Goal: Find specific page/section: Find specific page/section

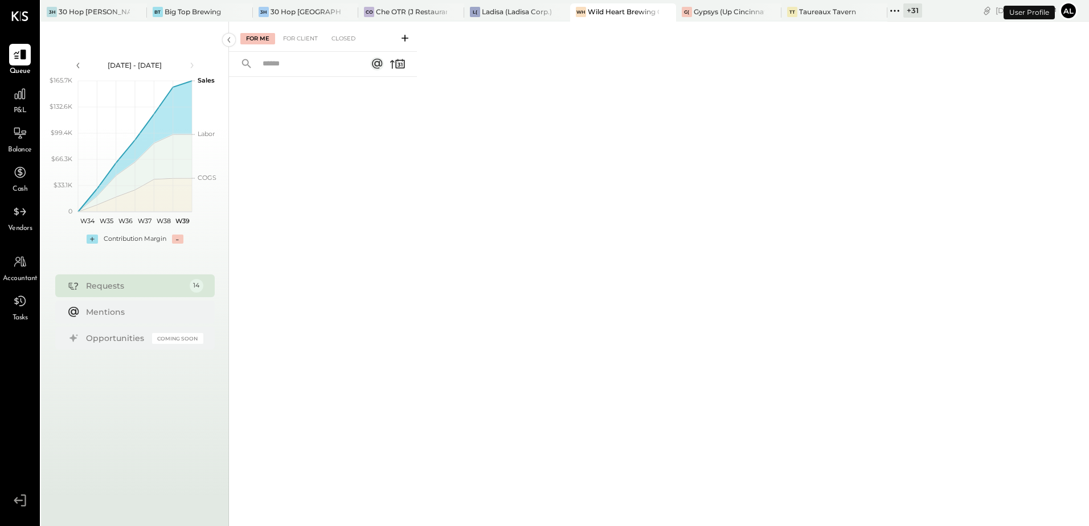
click at [892, 13] on icon at bounding box center [894, 10] width 15 height 15
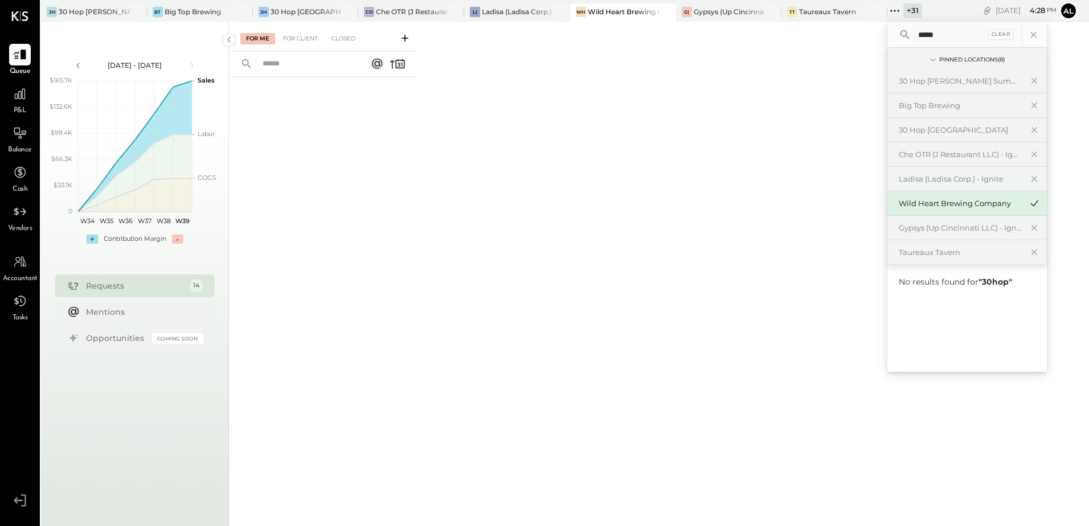
drag, startPoint x: 954, startPoint y: 33, endPoint x: 899, endPoint y: 26, distance: 55.7
click at [902, 26] on div "***** Clear" at bounding box center [966, 35] width 159 height 26
type input "***"
click at [929, 307] on div "30 Hop MGS" at bounding box center [959, 305] width 123 height 11
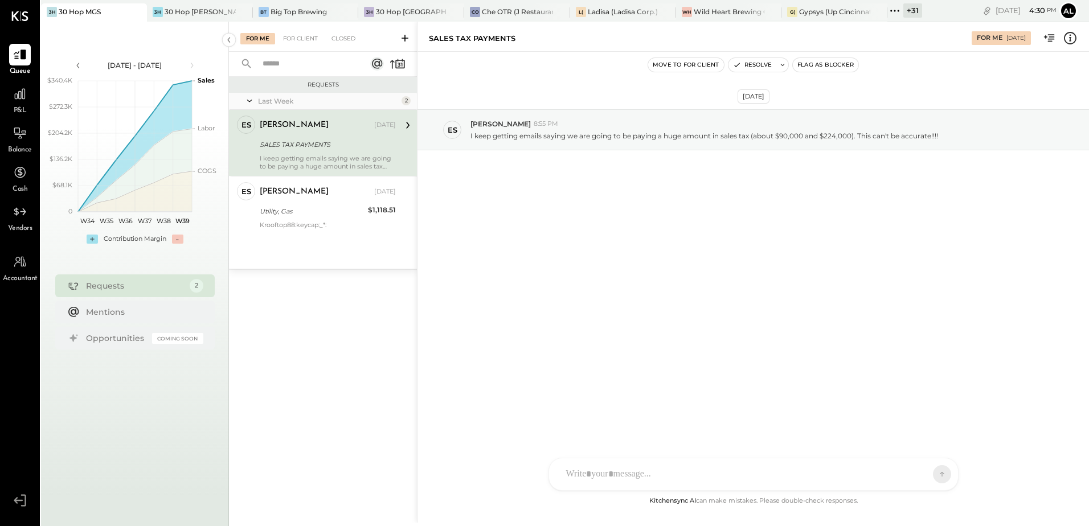
click at [307, 44] on div "For Me For Client Closed" at bounding box center [323, 37] width 188 height 30
click at [304, 43] on div "For Client" at bounding box center [300, 38] width 46 height 11
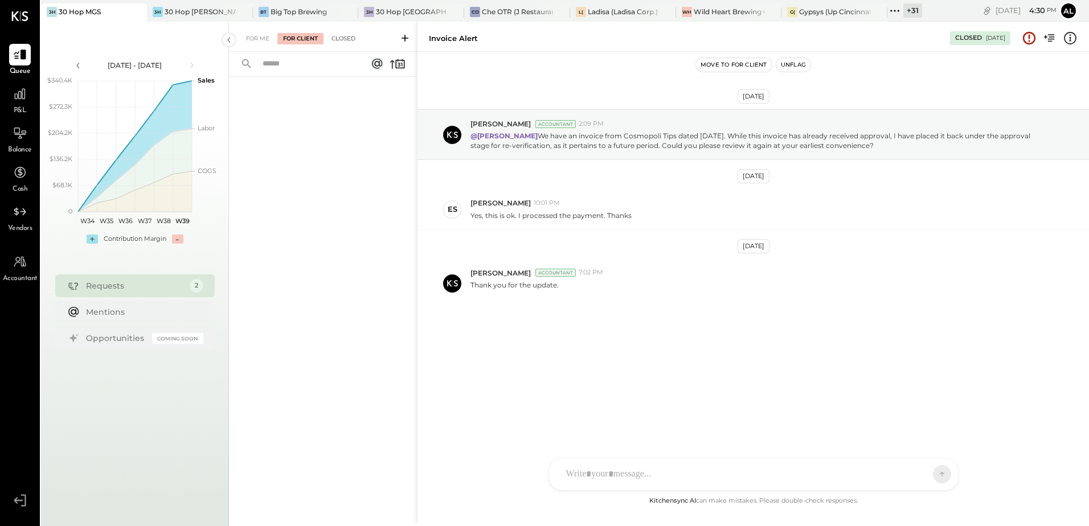
click at [340, 43] on div "Closed" at bounding box center [343, 38] width 35 height 11
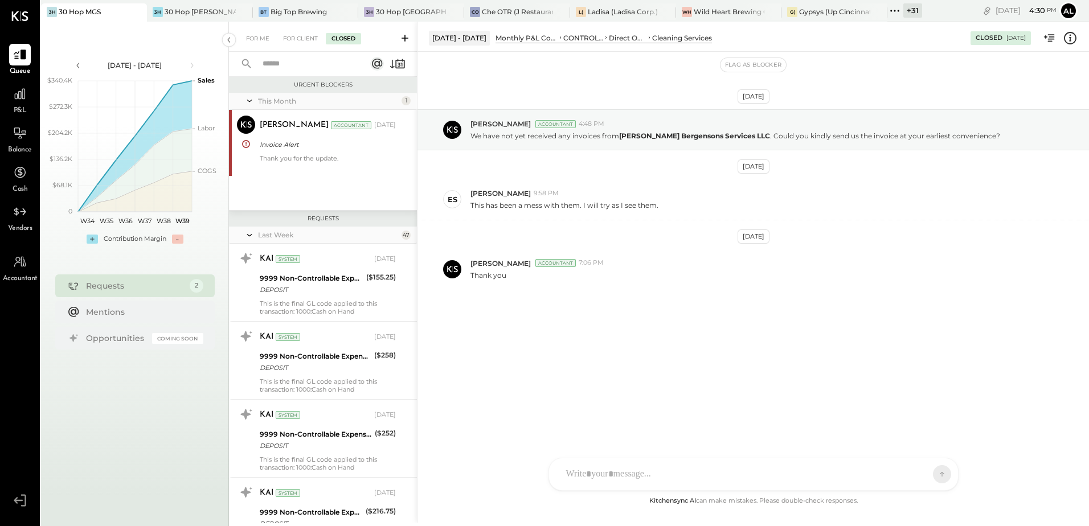
click at [289, 63] on input "text" at bounding box center [307, 64] width 103 height 19
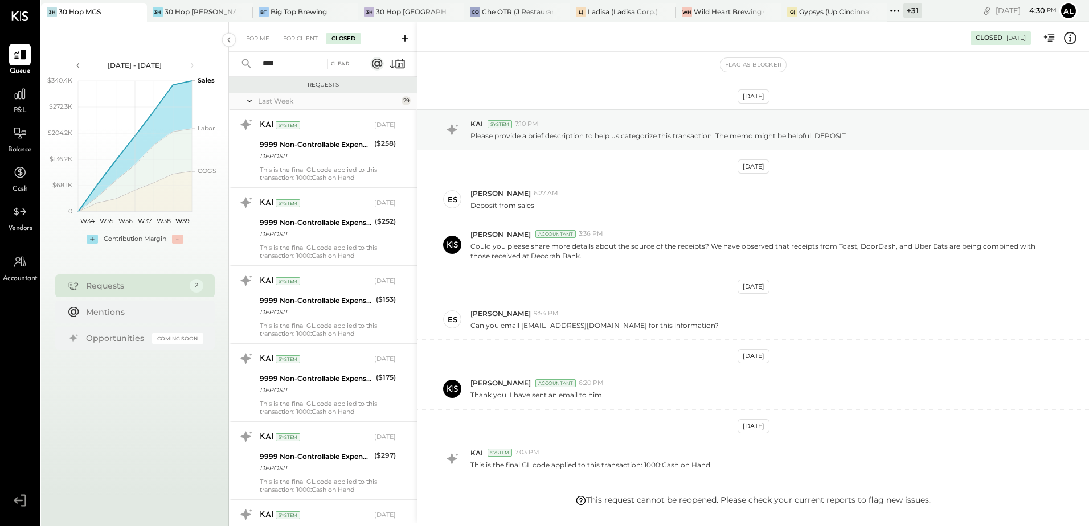
scroll to position [70, 0]
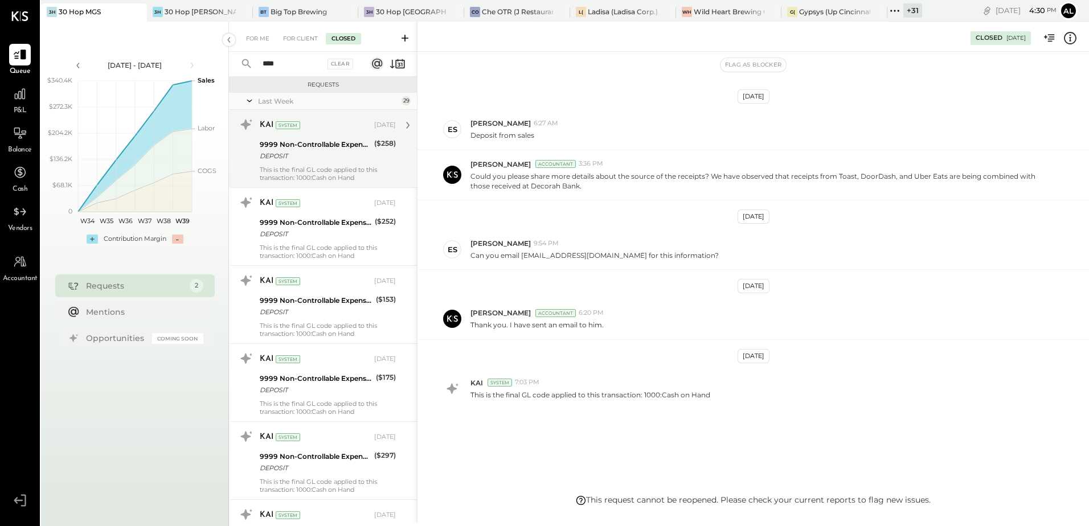
click at [317, 155] on div "DEPOSIT" at bounding box center [315, 155] width 111 height 11
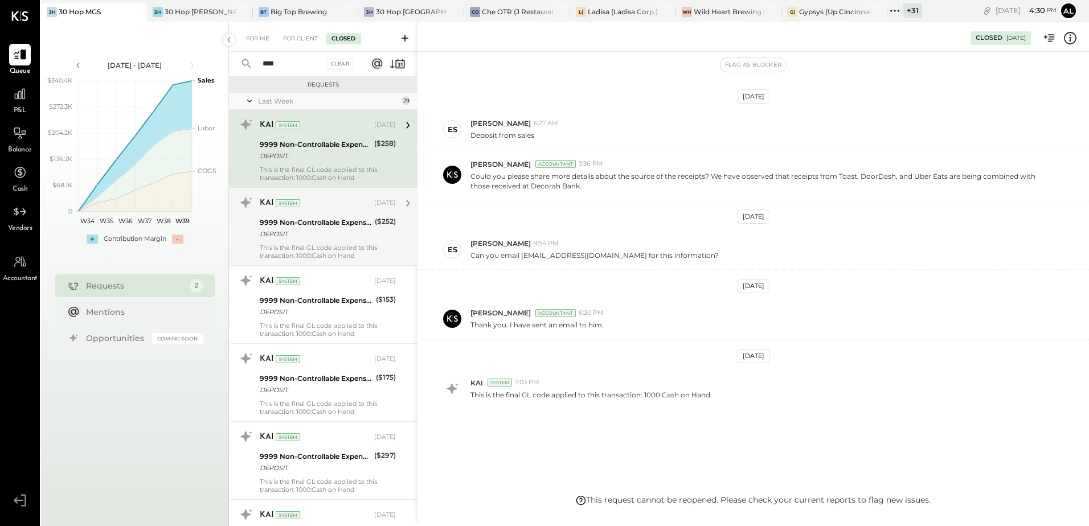
click at [315, 244] on div "This is the final GL code applied to this transaction: 1000:Cash on Hand" at bounding box center [328, 252] width 136 height 16
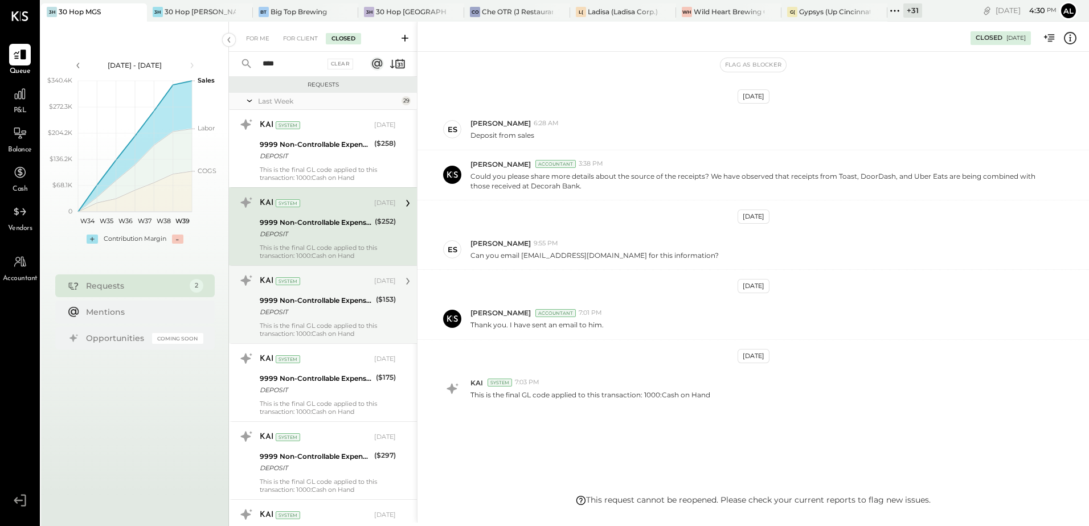
click at [320, 331] on div "This is the final GL code applied to this transaction: 1000:Cash on Hand" at bounding box center [328, 330] width 136 height 16
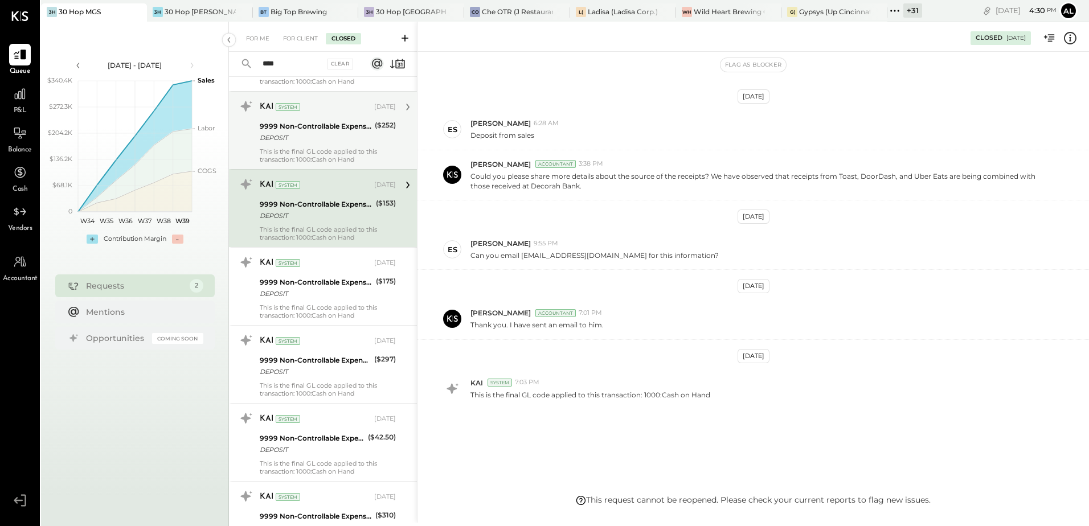
scroll to position [114, 0]
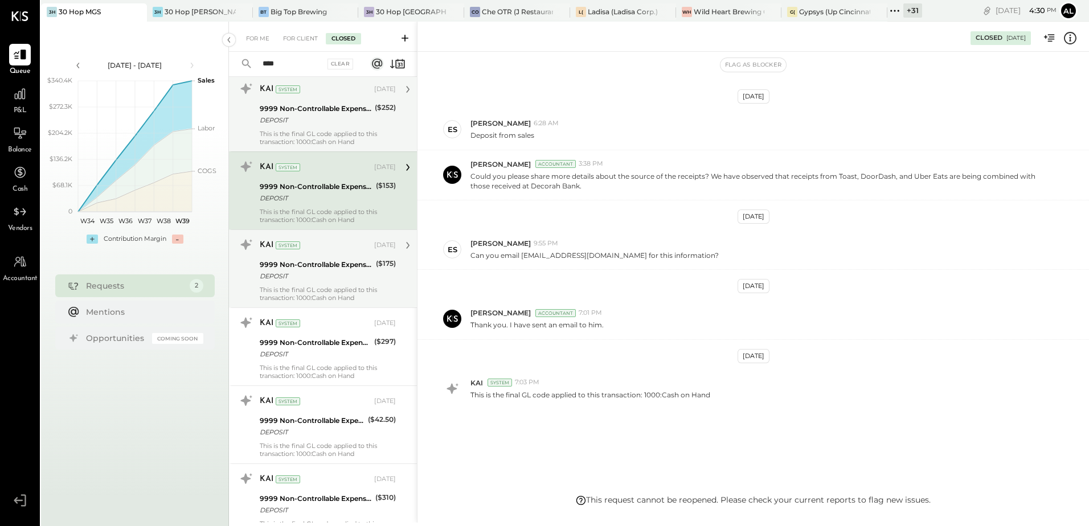
click at [327, 276] on div "DEPOSIT" at bounding box center [316, 275] width 113 height 11
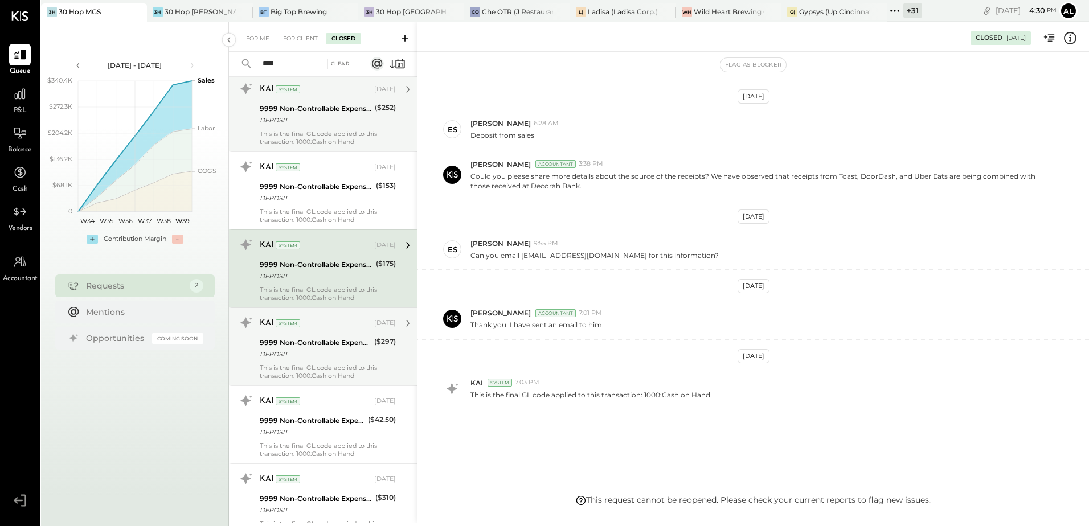
click at [309, 342] on div "9999 Non-Controllable Expenses:Other Income and Expenses:To Be Classified P&L" at bounding box center [315, 342] width 111 height 11
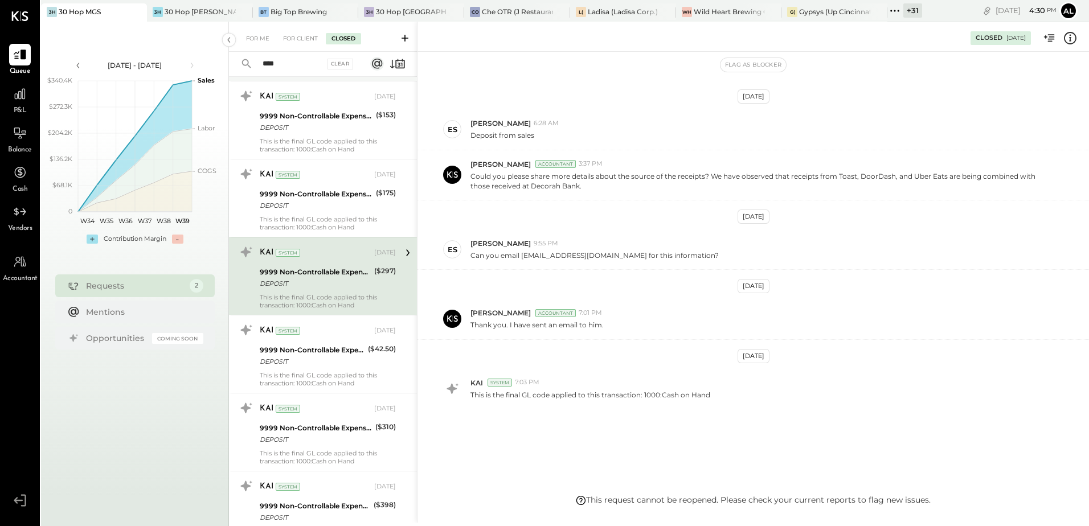
scroll to position [228, 0]
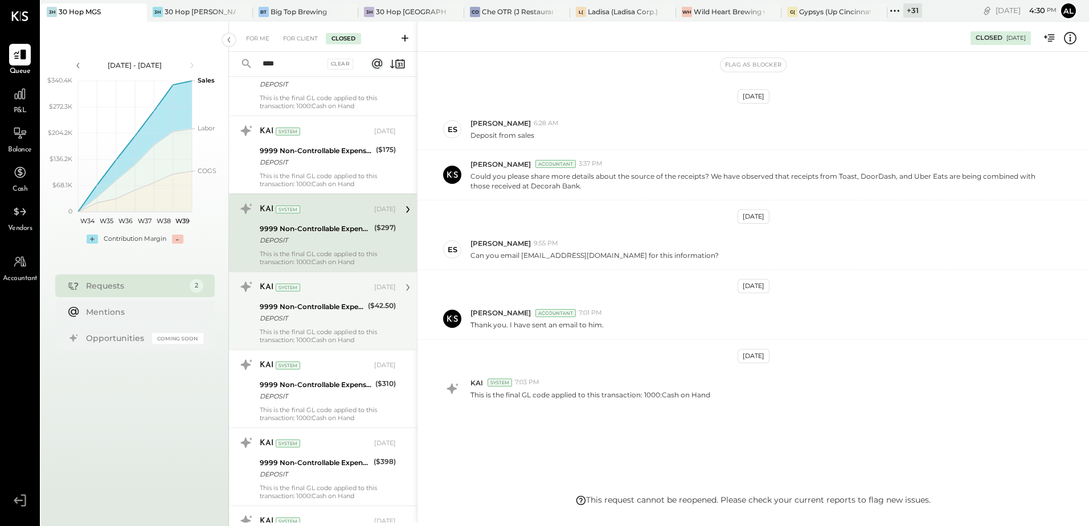
click at [304, 313] on div "DEPOSIT" at bounding box center [312, 318] width 105 height 11
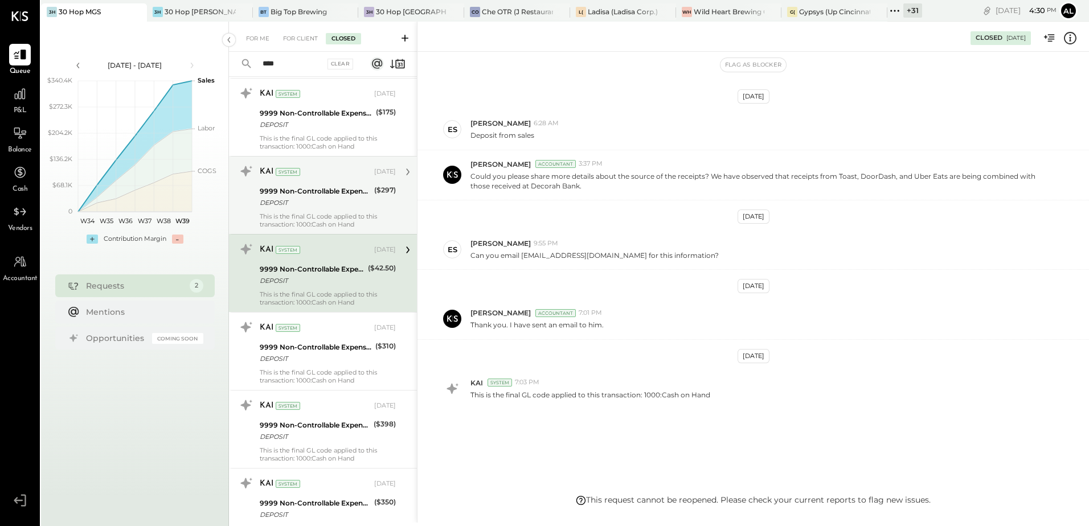
scroll to position [285, 0]
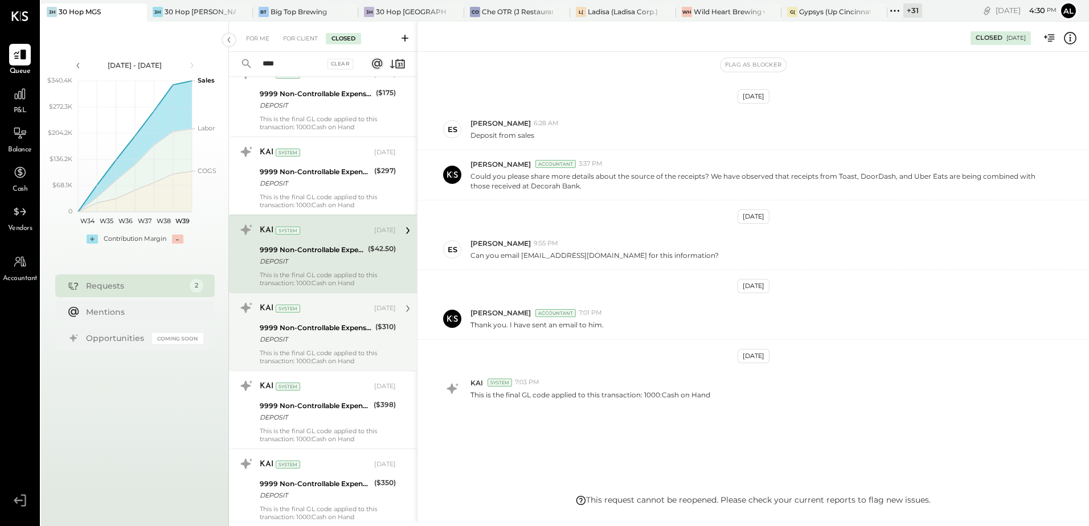
click at [309, 326] on div "9999 Non-Controllable Expenses:Other Income and Expenses:To Be Classified P&L" at bounding box center [316, 327] width 112 height 11
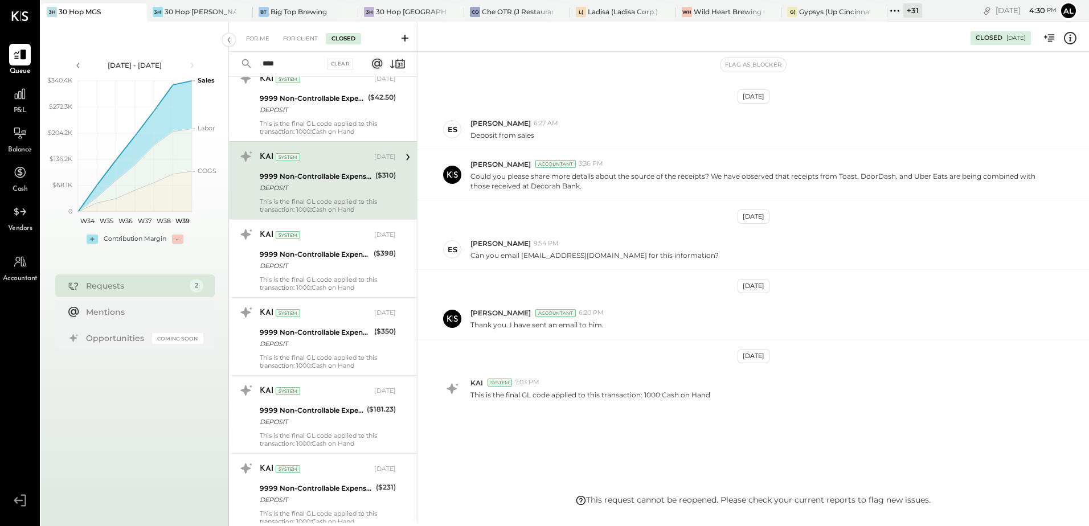
scroll to position [455, 0]
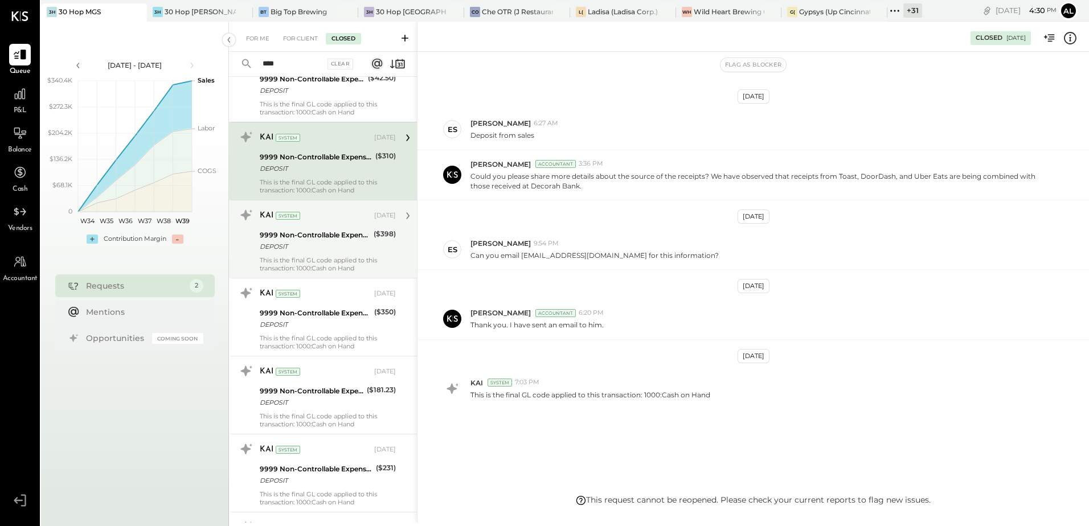
click at [303, 256] on div "This is the final GL code applied to this transaction: 1000:Cash on Hand" at bounding box center [328, 264] width 136 height 16
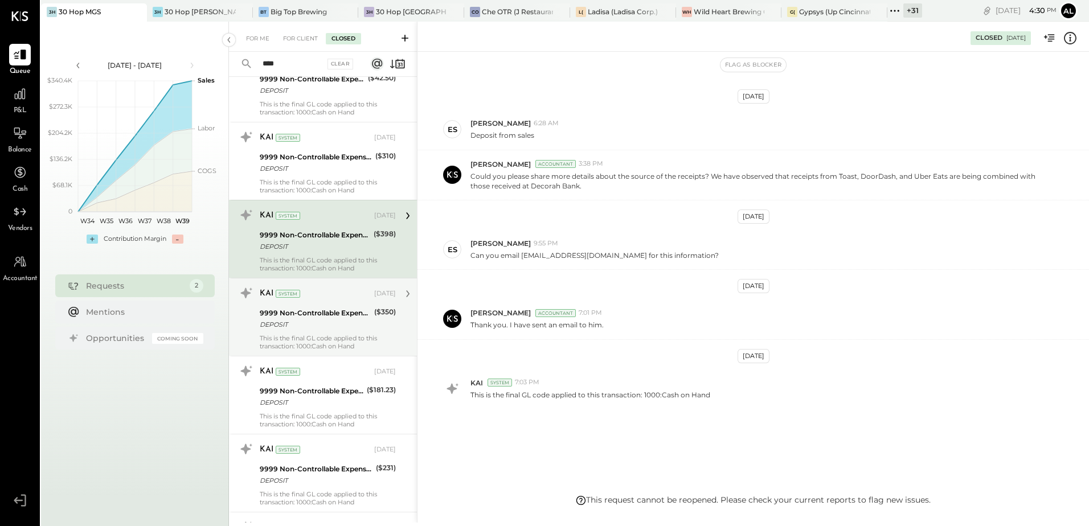
click at [294, 331] on div "9999 Non-Controllable Expenses:Other Income and Expenses:To Be Classified P&L D…" at bounding box center [315, 318] width 111 height 25
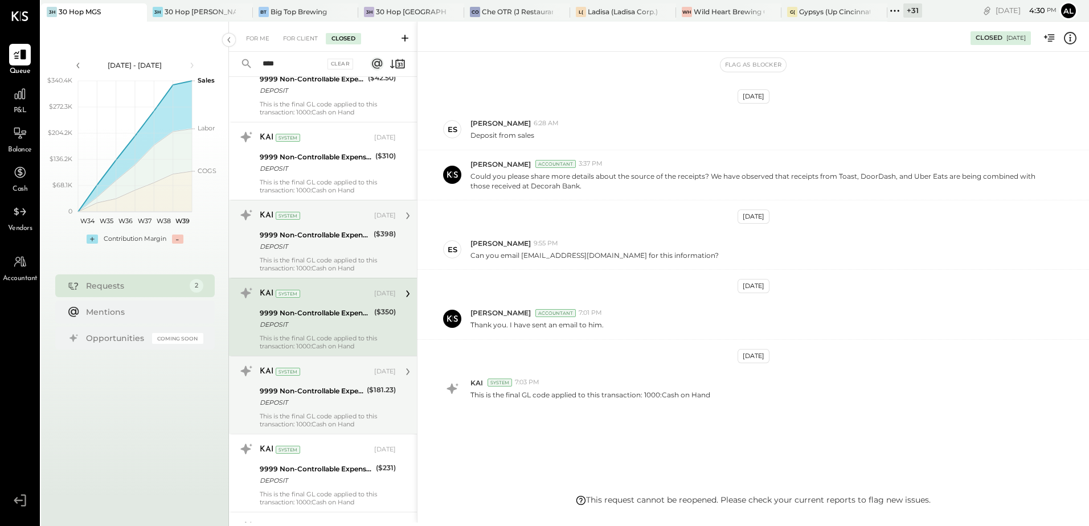
click at [322, 398] on div "DEPOSIT" at bounding box center [312, 402] width 104 height 11
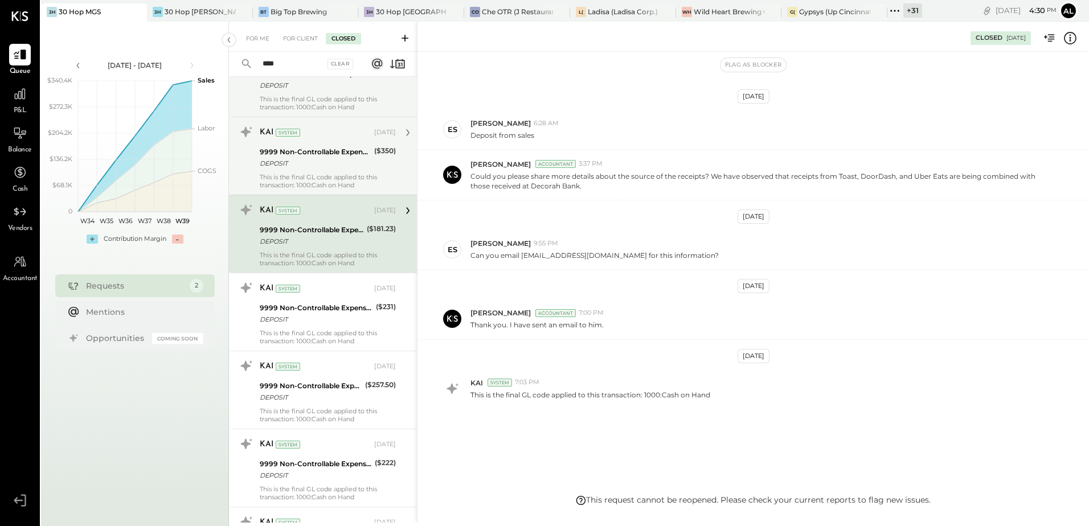
scroll to position [626, 0]
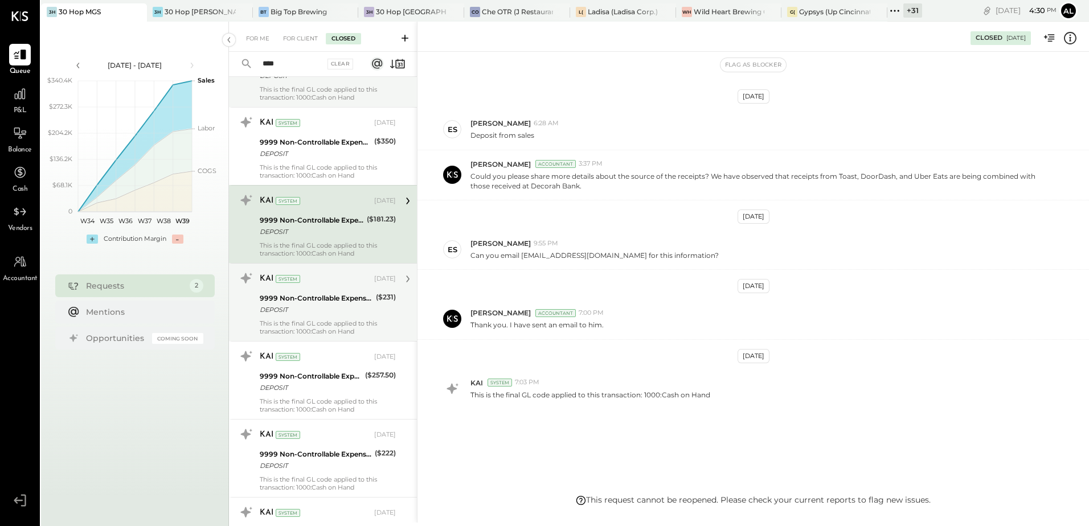
click at [310, 321] on div "This is the final GL code applied to this transaction: 1000:Cash on Hand" at bounding box center [328, 327] width 136 height 16
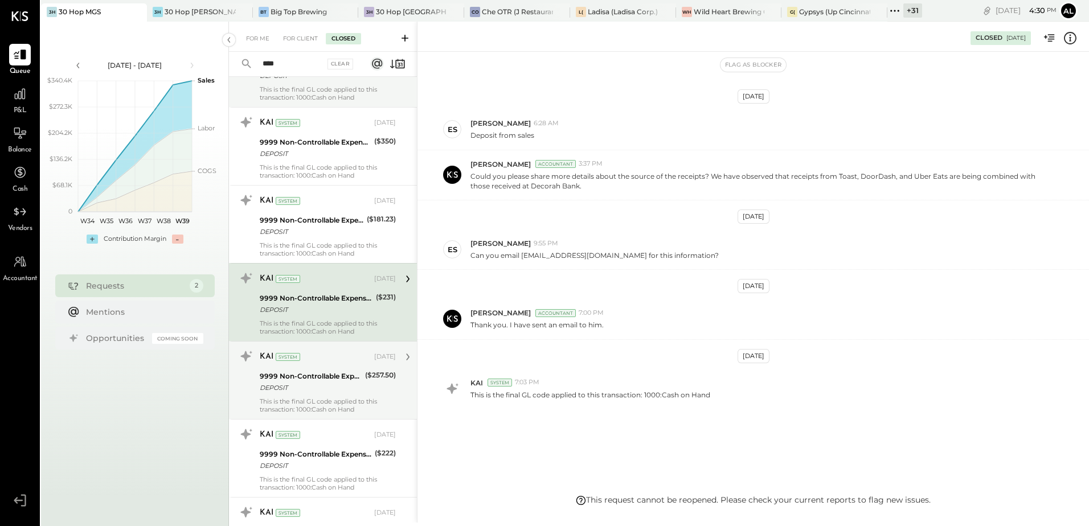
click at [311, 385] on div "DEPOSIT" at bounding box center [311, 387] width 102 height 11
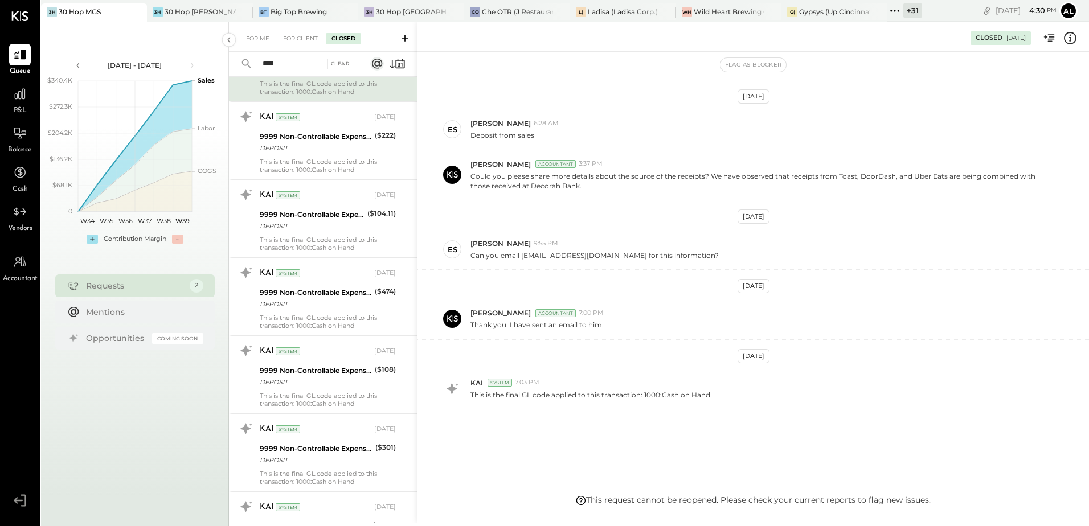
scroll to position [968, 0]
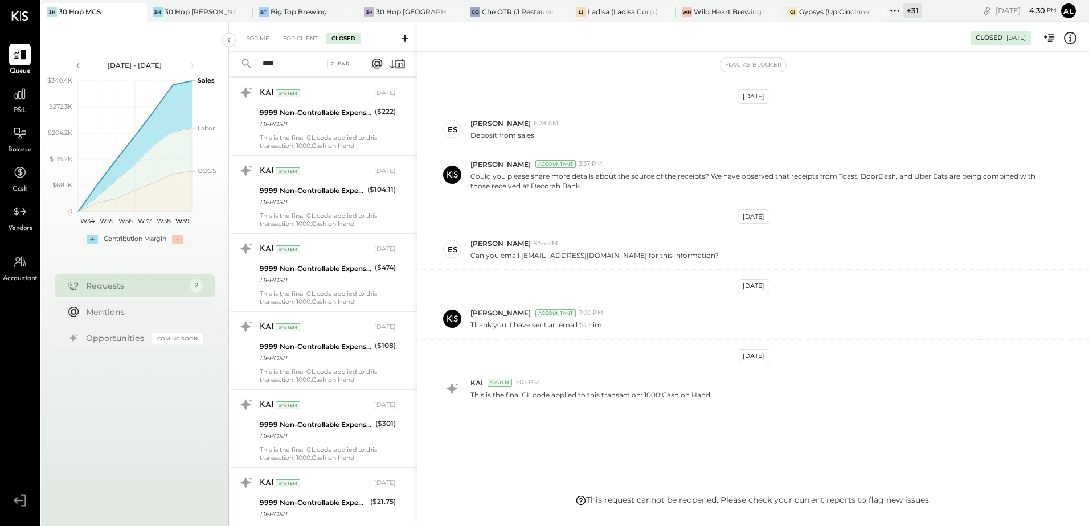
click at [303, 65] on input "****" at bounding box center [290, 64] width 69 height 19
type input "*****"
click at [314, 64] on input "*****" at bounding box center [290, 64] width 69 height 19
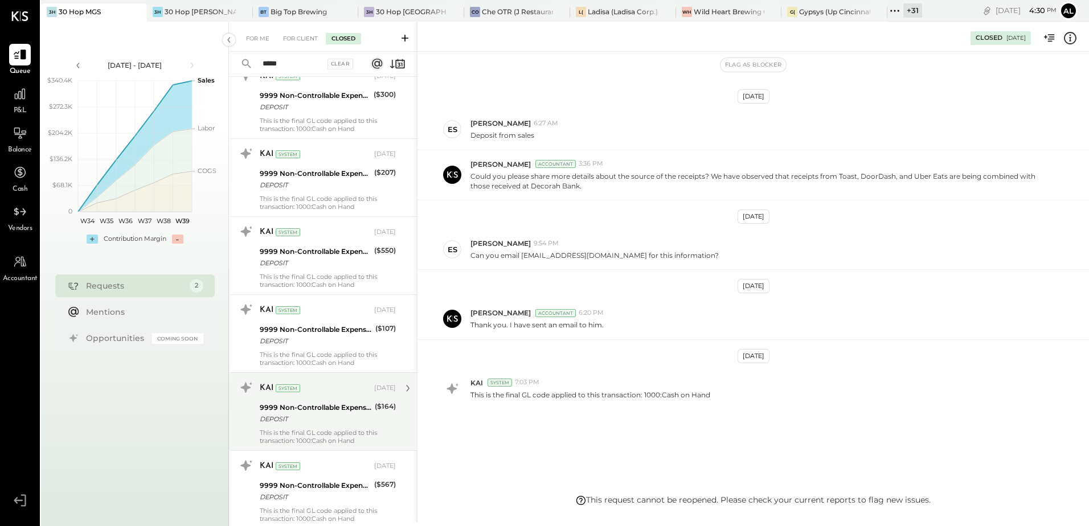
scroll to position [1881, 0]
